Goal: Transaction & Acquisition: Purchase product/service

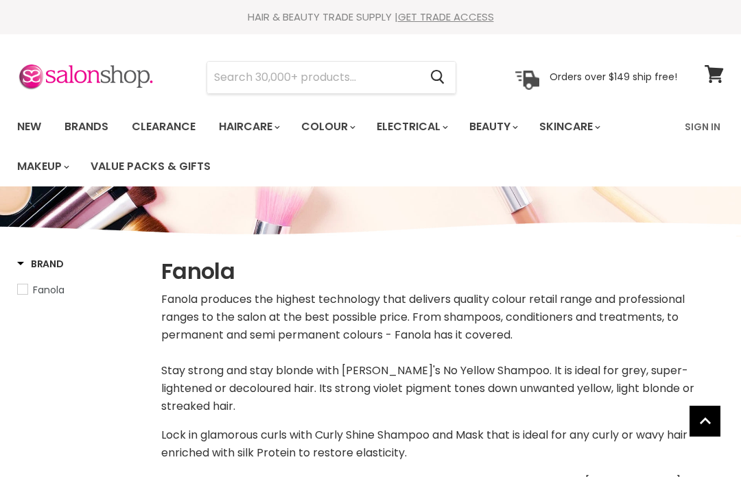
select select "manual"
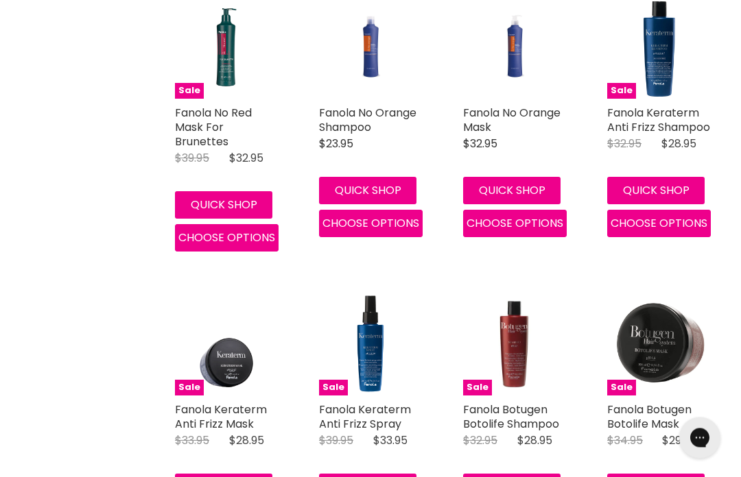
scroll to position [2512, 0]
click at [366, 216] on span "Choose options" at bounding box center [370, 223] width 97 height 16
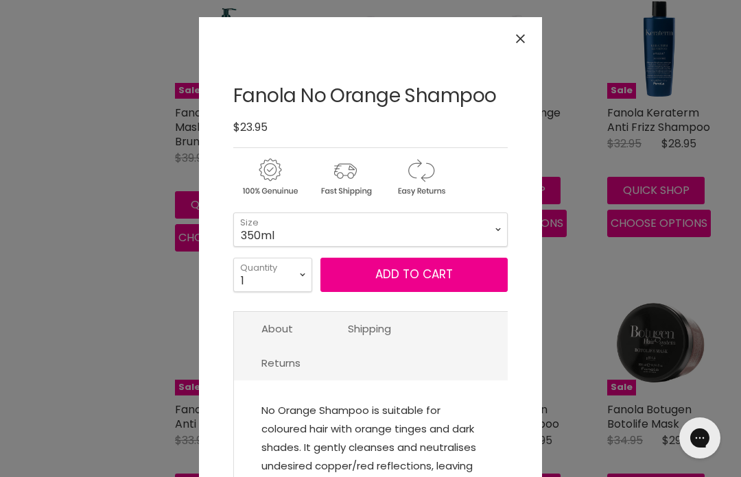
scroll to position [0, 0]
click at [510, 34] on button "Close" at bounding box center [519, 38] width 29 height 29
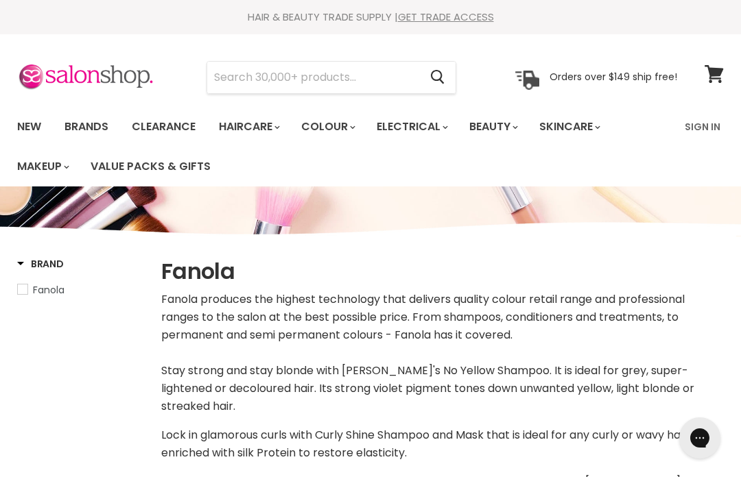
click at [369, 82] on input "Search" at bounding box center [313, 78] width 212 height 32
type input "O"
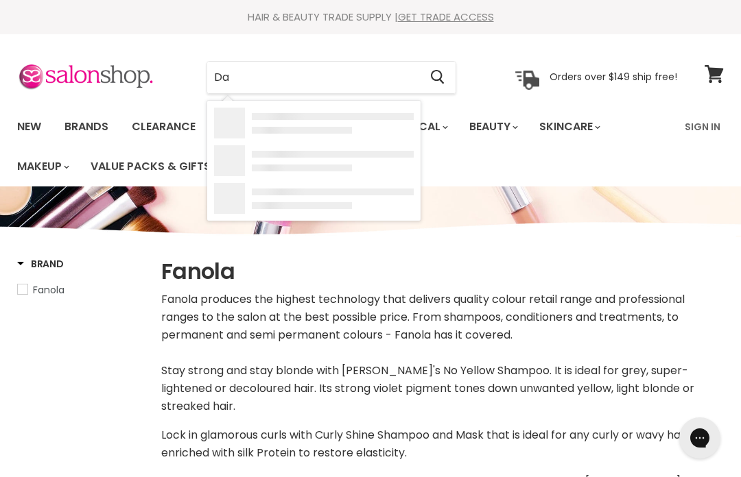
type input "Dav"
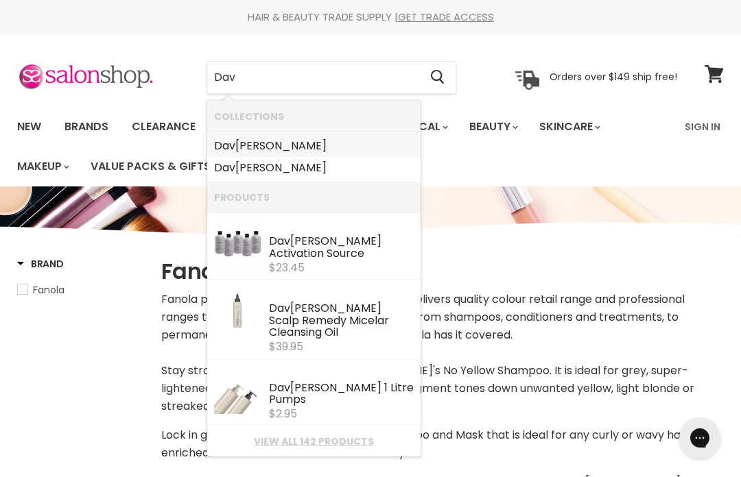
click at [272, 150] on link "Dav [PERSON_NAME]" at bounding box center [314, 146] width 200 height 22
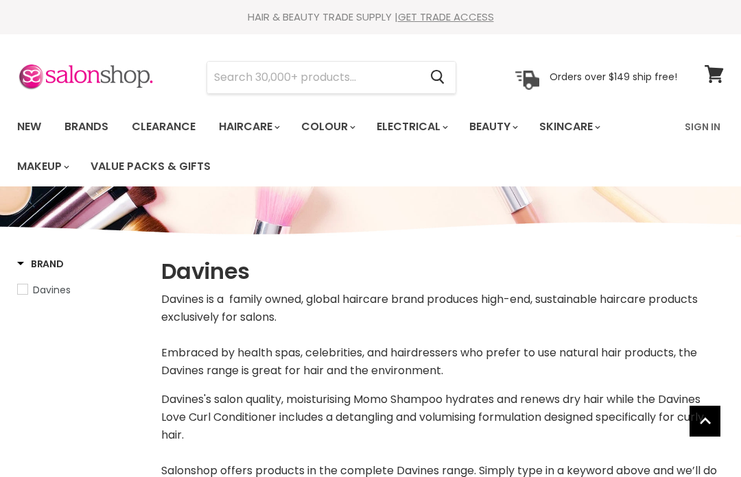
select select "manual"
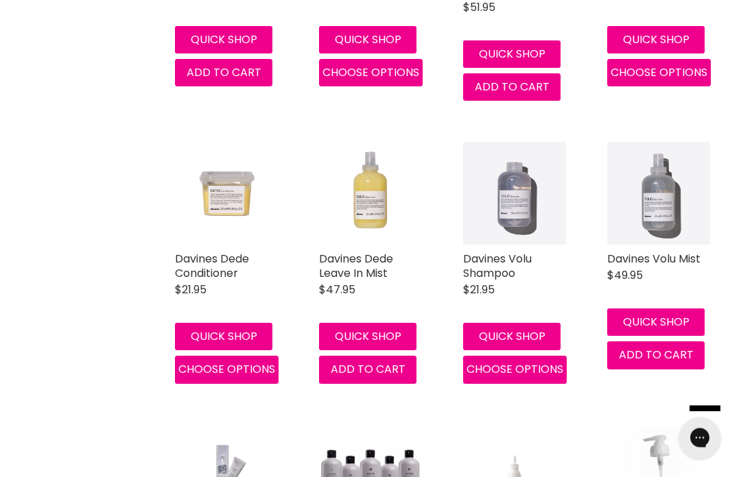
scroll to position [2466, 0]
